Goal: Information Seeking & Learning: Learn about a topic

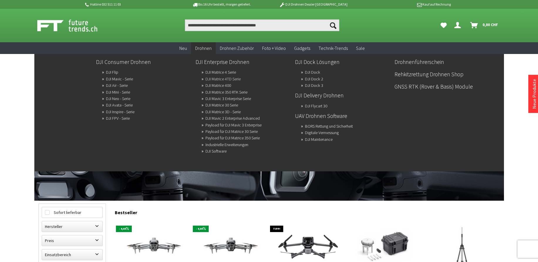
click at [207, 78] on link "DJI Matrice 4TD Serie" at bounding box center [222, 79] width 35 height 8
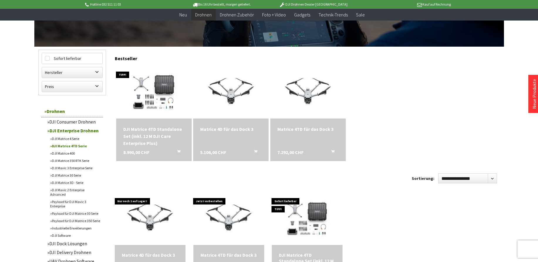
scroll to position [205, 0]
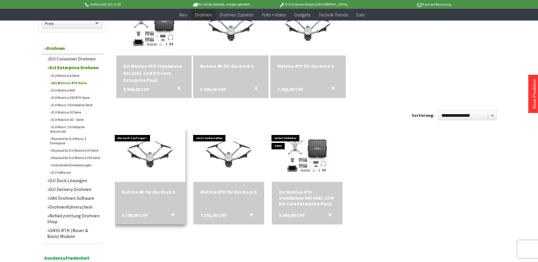
click at [137, 191] on div "Matrice 4D für das Dock 3" at bounding box center [150, 192] width 57 height 6
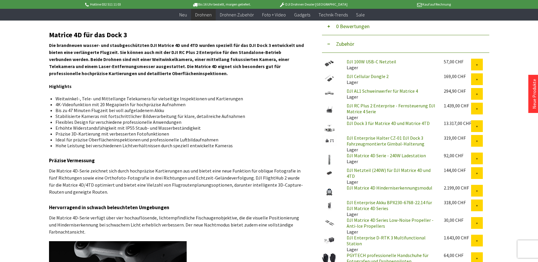
scroll to position [205, 0]
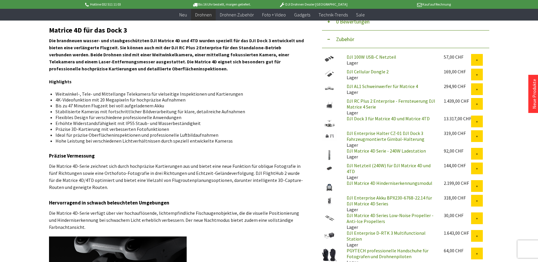
click at [210, 175] on p "Die Matrice 4D-Serie zeichnet sich durch hochpräzise Kartierungen aus und biete…" at bounding box center [176, 176] width 255 height 28
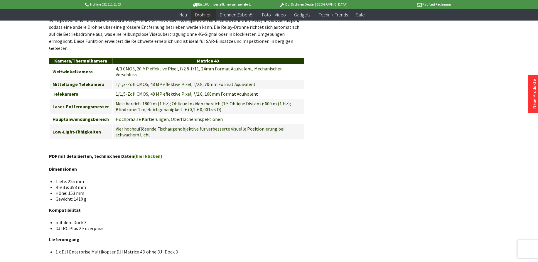
scroll to position [674, 0]
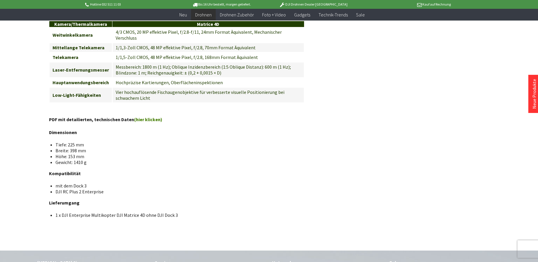
click at [141, 116] on link "(hier klicken)" at bounding box center [148, 119] width 28 height 6
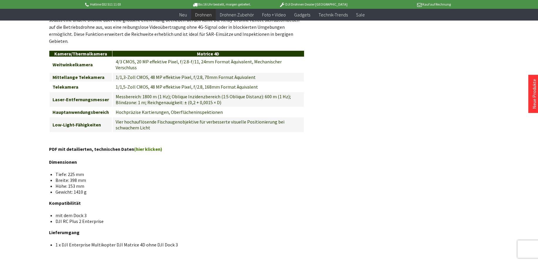
scroll to position [645, 0]
click at [261, 72] on td "1/1,3-Zoll CMOS, 48 MP effektive Pixel, f/2.8, 70mm Format Äquivalent" at bounding box center [207, 76] width 191 height 9
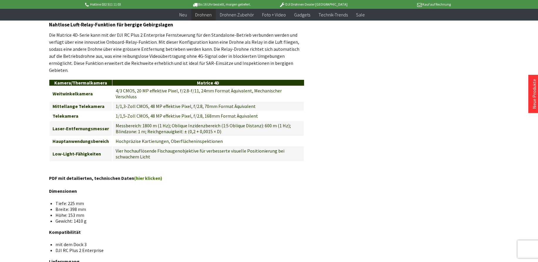
click at [140, 200] on li "Tiefe: 225 mm" at bounding box center [177, 203] width 244 height 6
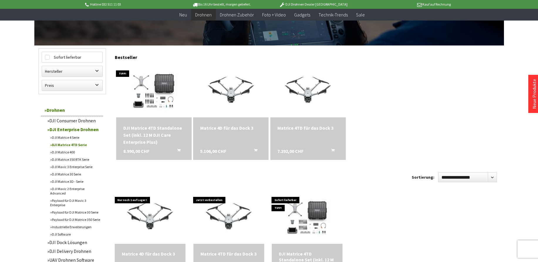
scroll to position [176, 0]
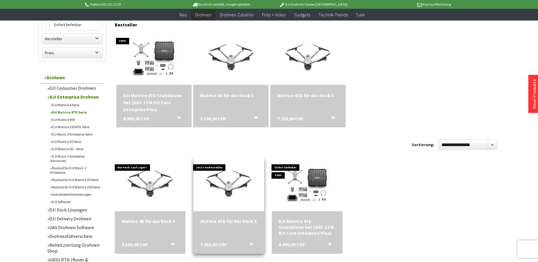
click at [224, 226] on div "Matrice 4TD für das Dock 3 7.292,00 CHF In den Warenkorb" at bounding box center [228, 232] width 71 height 43
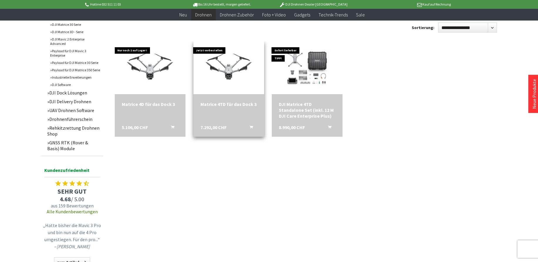
scroll to position [293, 0]
click at [226, 103] on div "Matrice 4TD für das Dock 3" at bounding box center [228, 104] width 57 height 6
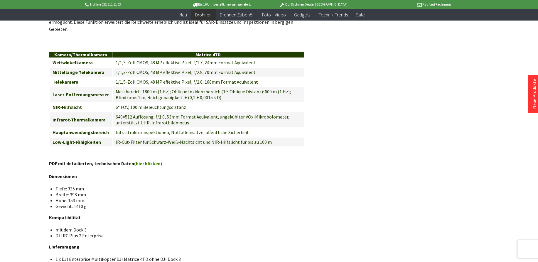
scroll to position [674, 0]
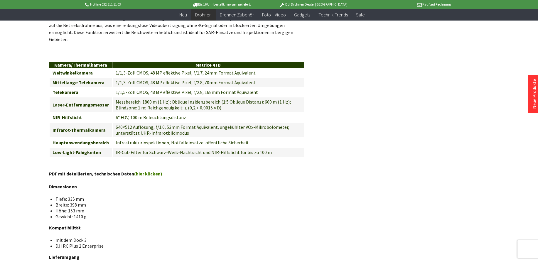
click at [144, 171] on link "(hier klicken)" at bounding box center [148, 174] width 28 height 6
click at [286, 87] on td "1/1,5-Zoll CMOS, 48 MP effektive Pixel, f/2.8, 168mm Format Äquivalent" at bounding box center [207, 91] width 191 height 9
